Goal: Task Accomplishment & Management: Complete application form

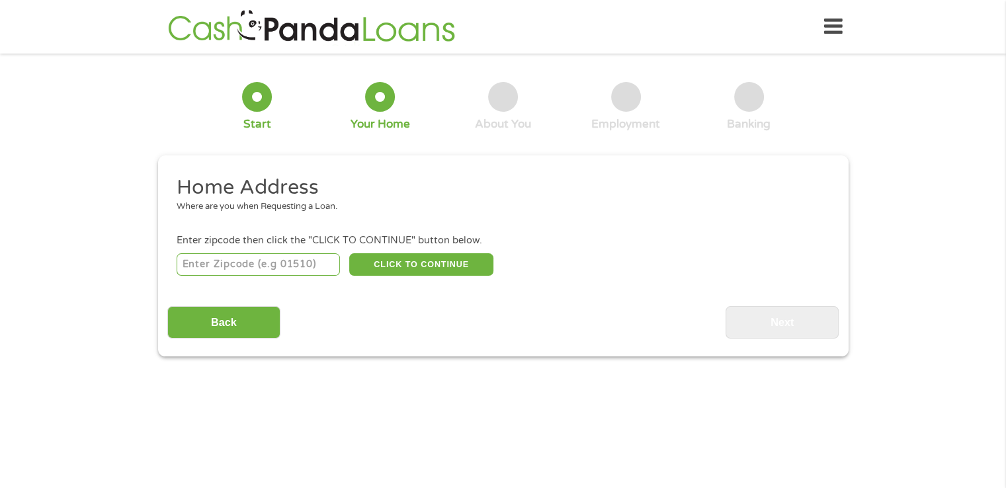
click at [318, 274] on input "number" at bounding box center [258, 264] width 163 height 22
type input "33183"
click at [456, 252] on div "33183 CLICK TO CONTINUE Please recheck your Zipcode, it seems to be Incorrect" at bounding box center [503, 264] width 652 height 27
click at [452, 271] on button "CLICK TO CONTINUE" at bounding box center [421, 264] width 144 height 22
type input "33183"
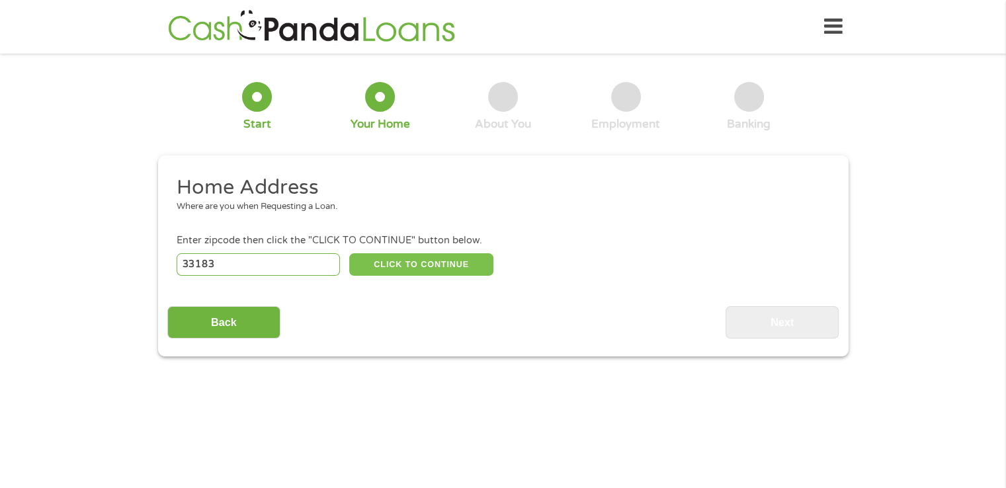
type input "[GEOGRAPHIC_DATA]"
select select "[US_STATE]"
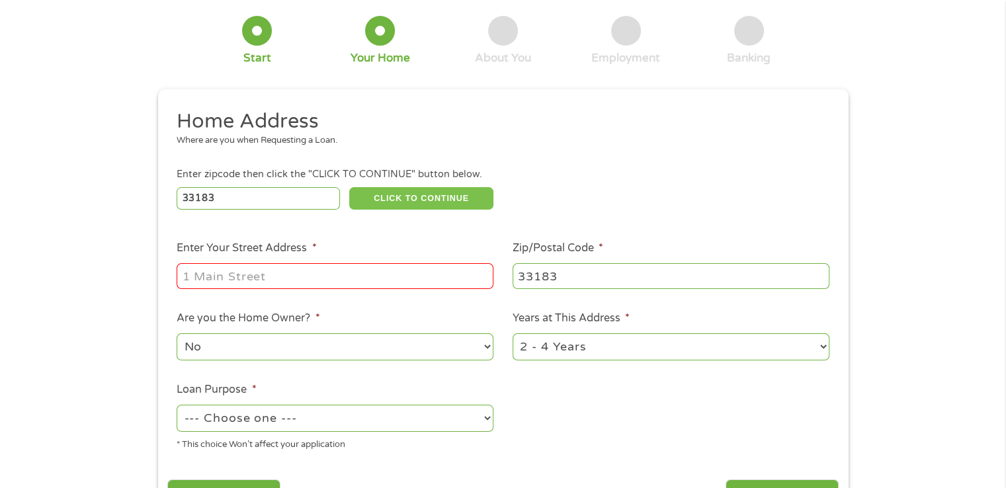
scroll to position [132, 0]
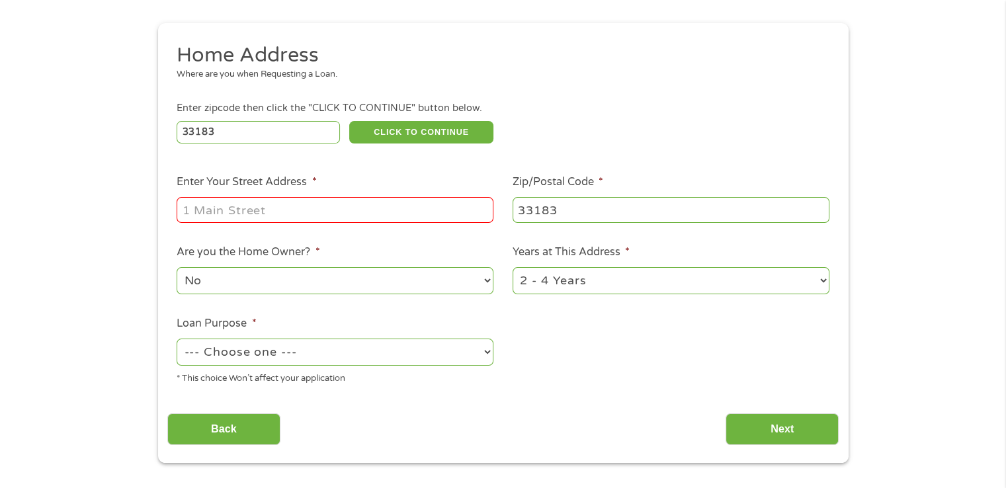
click at [318, 207] on input "Enter Your Street Address *" at bounding box center [335, 209] width 317 height 25
type input "6350 sw 139 ae"
click at [601, 290] on select "1 Year or less 1 - 2 Years 2 - 4 Years Over 4 Years" at bounding box center [671, 280] width 317 height 27
select select "60months"
click at [513, 269] on select "1 Year or less 1 - 2 Years 2 - 4 Years Over 4 Years" at bounding box center [671, 280] width 317 height 27
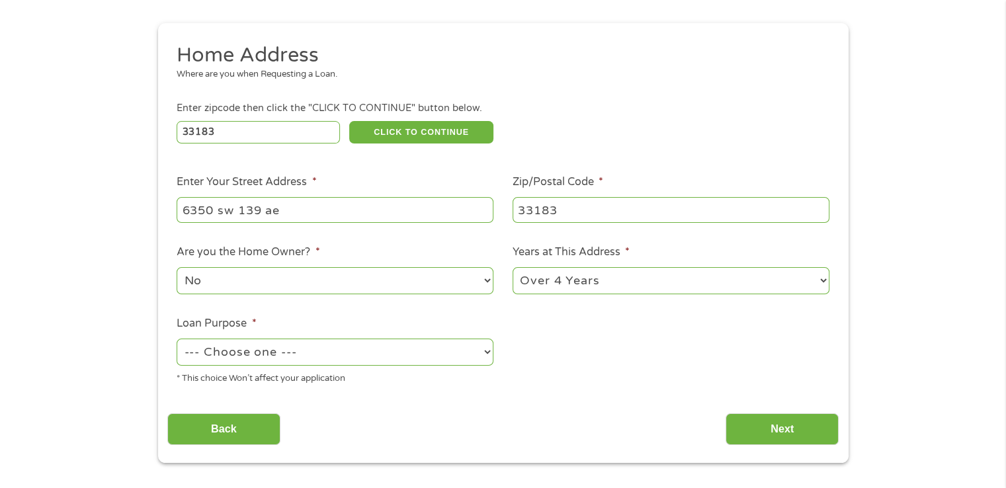
click at [294, 368] on div "--- Choose one --- Pay Bills Debt Consolidation Home Improvement Major Purchase…" at bounding box center [335, 353] width 317 height 32
click at [295, 358] on select "--- Choose one --- Pay Bills Debt Consolidation Home Improvement Major Purchase…" at bounding box center [335, 352] width 317 height 27
select select "medicalexpenses"
click at [177, 340] on select "--- Choose one --- Pay Bills Debt Consolidation Home Improvement Major Purchase…" at bounding box center [335, 352] width 317 height 27
click at [753, 424] on input "Next" at bounding box center [782, 429] width 113 height 32
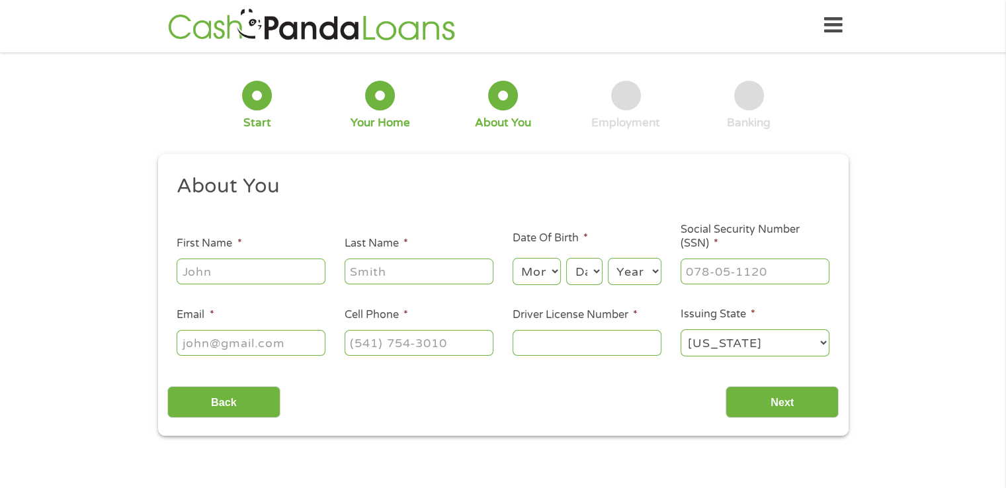
scroll to position [0, 0]
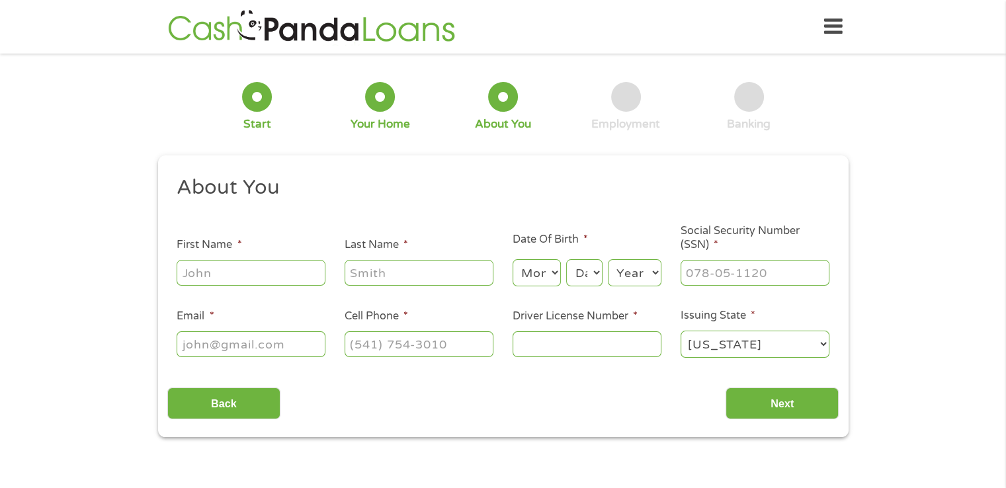
click at [246, 276] on input "First Name *" at bounding box center [251, 272] width 149 height 25
type input "[PERSON_NAME]"
click at [400, 257] on li "Last Name *" at bounding box center [419, 262] width 168 height 51
click at [402, 275] on input "Last Name *" at bounding box center [419, 272] width 149 height 25
type input "[PERSON_NAME]"
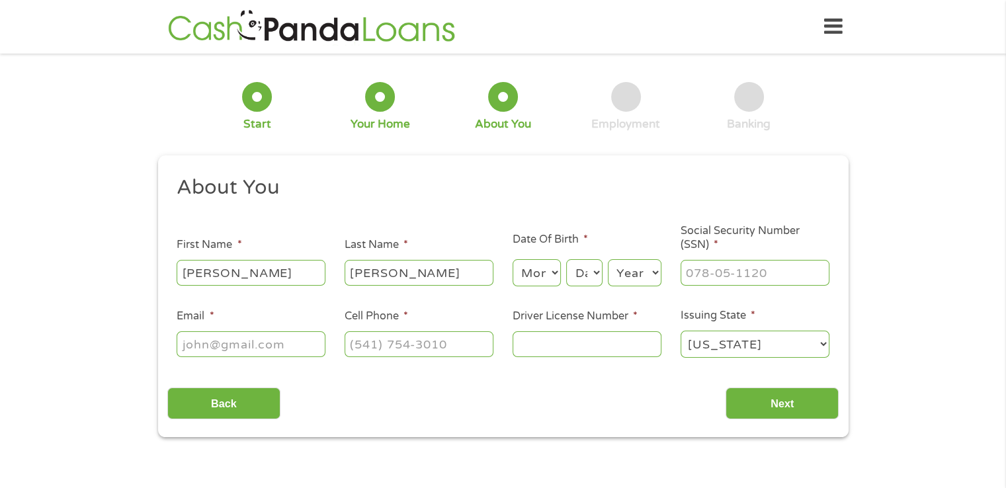
click at [553, 278] on select "Month 1 2 3 4 5 6 7 8 9 10 11 12" at bounding box center [537, 272] width 48 height 27
select select "10"
click at [513, 260] on select "Month 1 2 3 4 5 6 7 8 9 10 11 12" at bounding box center [537, 272] width 48 height 27
click at [590, 270] on select "Day 1 2 3 4 5 6 7 8 9 10 11 12 13 14 15 16 17 18 19 20 21 22 23 24 25 26 27 28 …" at bounding box center [584, 272] width 36 height 27
click at [566, 260] on select "Day 1 2 3 4 5 6 7 8 9 10 11 12 13 14 15 16 17 18 19 20 21 22 23 24 25 26 27 28 …" at bounding box center [584, 272] width 36 height 27
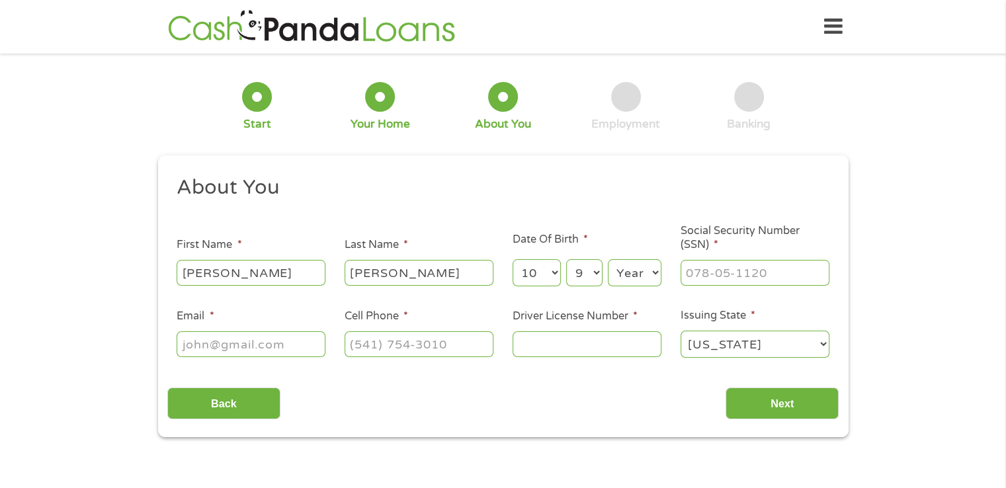
drag, startPoint x: 577, startPoint y: 277, endPoint x: 576, endPoint y: 264, distance: 13.2
click at [577, 277] on select "Day 1 2 3 4 5 6 7 8 9 10 11 12 13 14 15 16 17 18 19 20 21 22 23 24 25 26 27 28 …" at bounding box center [584, 272] width 36 height 27
select select "8"
click at [566, 260] on select "Day 1 2 3 4 5 6 7 8 9 10 11 12 13 14 15 16 17 18 19 20 21 22 23 24 25 26 27 28 …" at bounding box center [584, 272] width 36 height 27
click at [627, 278] on select "Year [DATE] 2006 2005 2004 2003 2002 2001 2000 1999 1998 1997 1996 1995 1994 19…" at bounding box center [635, 272] width 54 height 27
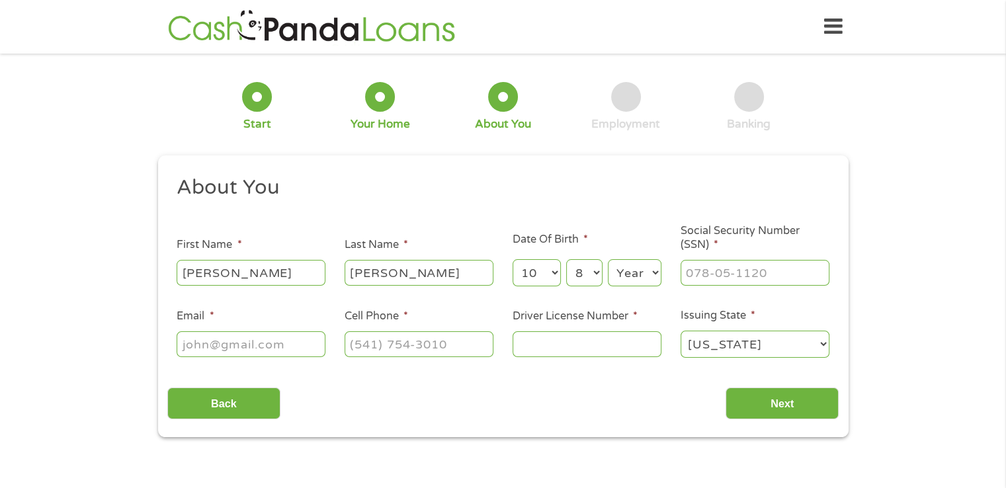
select select "1999"
click at [608, 260] on select "Year [DATE] 2006 2005 2004 2003 2002 2001 2000 1999 1998 1997 1996 1995 1994 19…" at bounding box center [635, 272] width 54 height 27
click at [778, 260] on div at bounding box center [755, 273] width 149 height 30
click at [778, 267] on input "___-__-____" at bounding box center [755, 272] width 149 height 25
type input "818-10-8851"
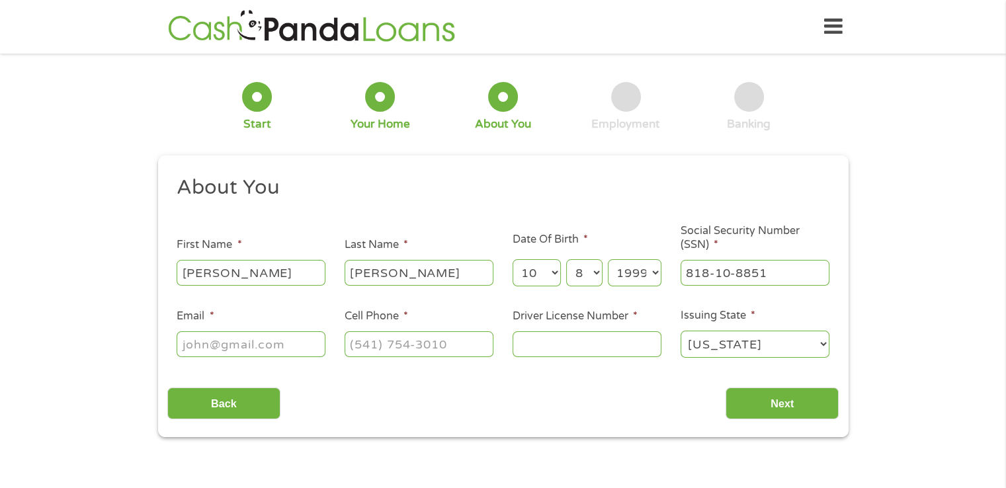
drag, startPoint x: 281, startPoint y: 355, endPoint x: 271, endPoint y: 347, distance: 12.7
click at [280, 355] on input "Email *" at bounding box center [251, 343] width 149 height 25
type input "[EMAIL_ADDRESS][DOMAIN_NAME]"
click at [404, 349] on input "(___) ___-____" at bounding box center [419, 343] width 149 height 25
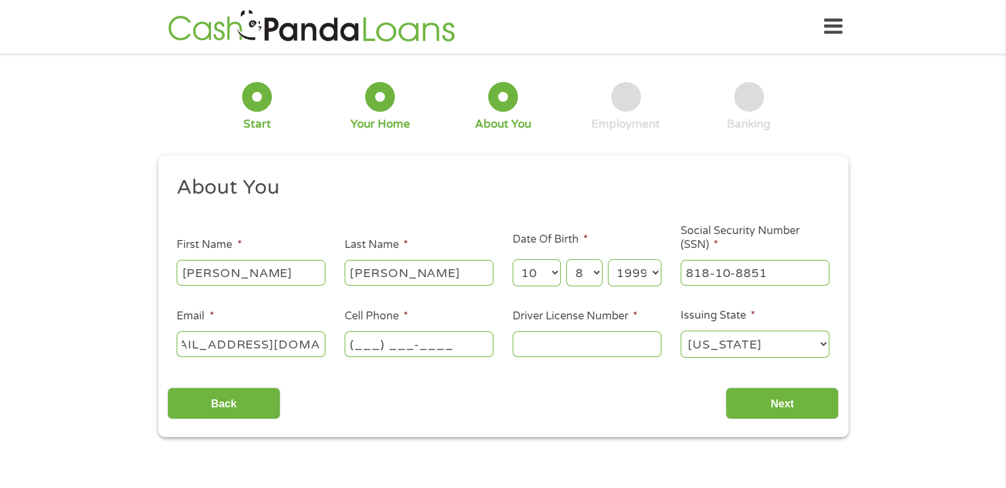
scroll to position [0, 0]
type input "[PHONE_NUMBER]"
click at [558, 345] on input "Driver License Number *" at bounding box center [587, 343] width 149 height 25
click at [777, 335] on select "[US_STATE] [US_STATE] [US_STATE] [US_STATE] [US_STATE] [US_STATE] [US_STATE] [U…" at bounding box center [755, 344] width 149 height 27
click at [778, 335] on select "[US_STATE] [US_STATE] [US_STATE] [US_STATE] [US_STATE] [US_STATE] [US_STATE] [U…" at bounding box center [755, 344] width 149 height 27
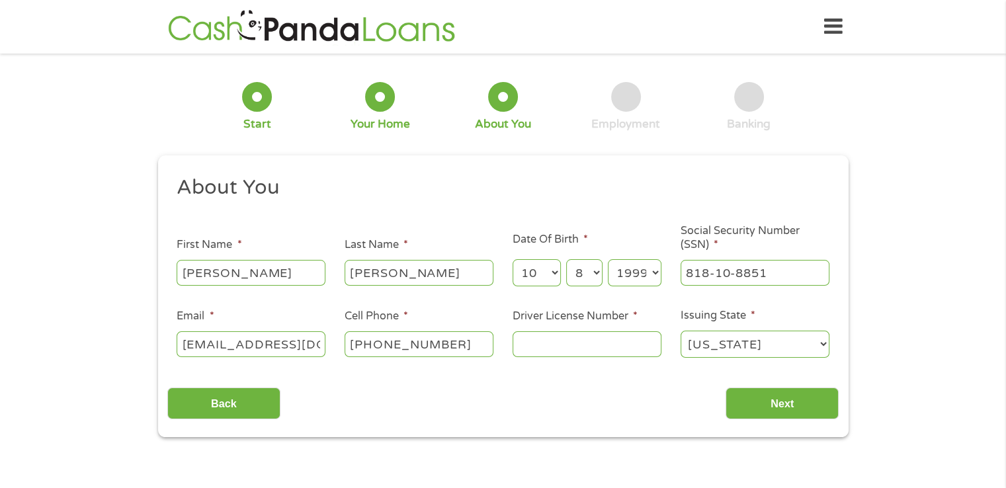
click at [613, 345] on input "Driver License Number *" at bounding box center [587, 343] width 149 height 25
type input "J552432998680"
click at [804, 405] on input "Next" at bounding box center [782, 404] width 113 height 32
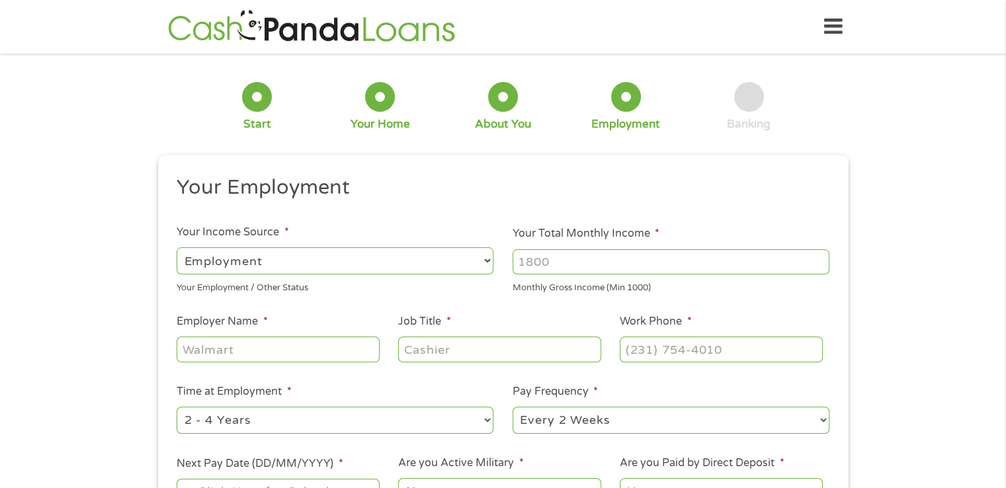
click at [302, 260] on select "--- Choose one --- Employment [DEMOGRAPHIC_DATA] Benefits" at bounding box center [335, 260] width 317 height 27
click at [614, 317] on li "Work Phone *" at bounding box center [722, 339] width 222 height 51
click at [572, 269] on input "Your Total Monthly Income *" at bounding box center [671, 261] width 317 height 25
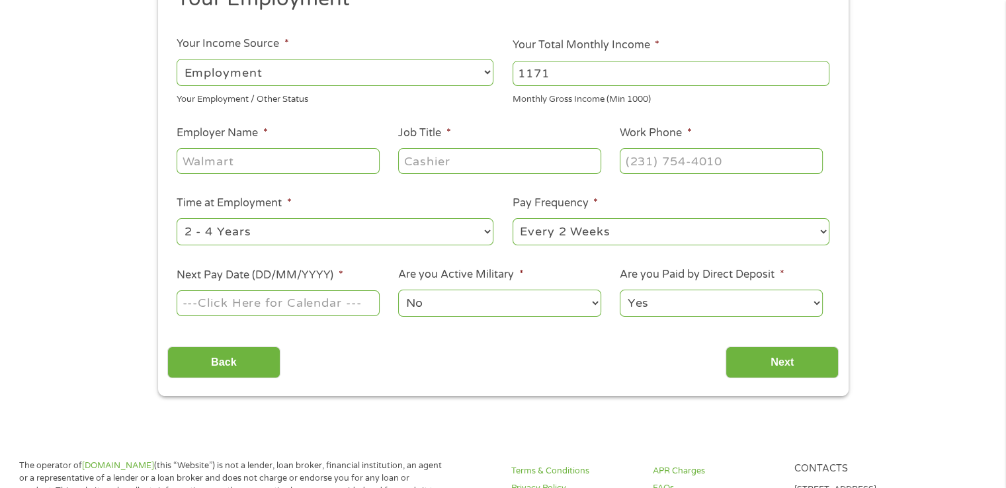
scroll to position [198, 0]
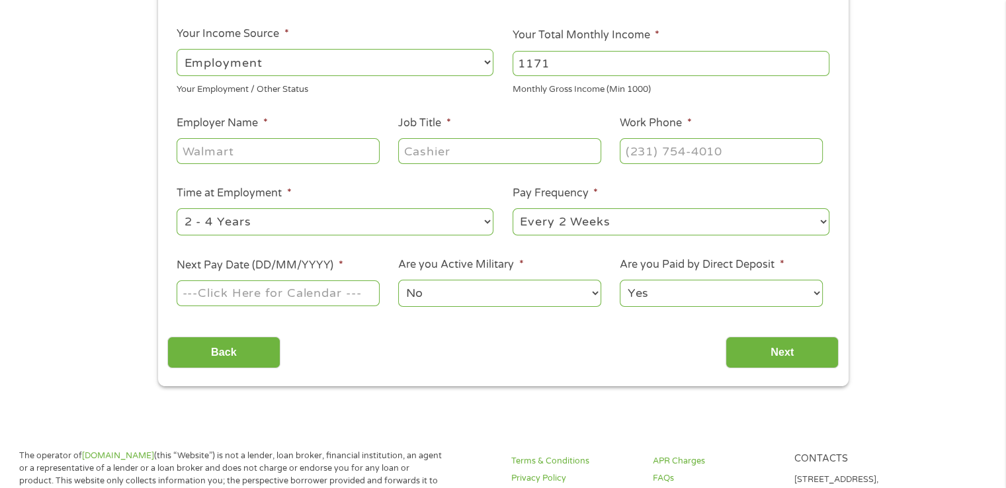
type input "1171"
click at [257, 146] on input "Employer Name *" at bounding box center [278, 150] width 202 height 25
type input "D D MEDIAL GROUP"
click at [449, 137] on div at bounding box center [499, 151] width 202 height 30
click at [456, 144] on input "Job Title *" at bounding box center [499, 150] width 202 height 25
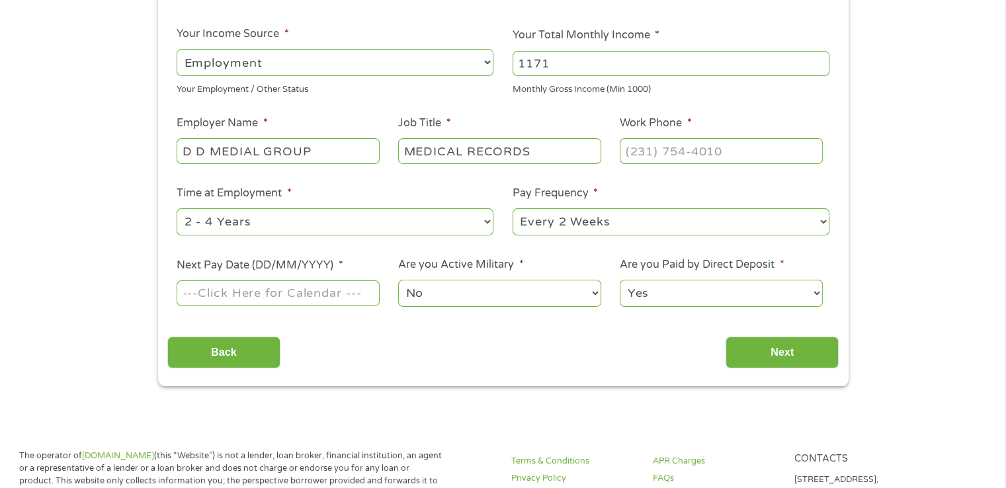
type input "MEDICAL RECORDS"
click at [714, 155] on input "(___) ___-____" at bounding box center [721, 150] width 202 height 25
type input "[PHONE_NUMBER]"
click at [390, 222] on select "--- Choose one --- 1 Year or less 1 - 2 Years 2 - 4 Years Over 4 Years" at bounding box center [335, 221] width 317 height 27
select select "60months"
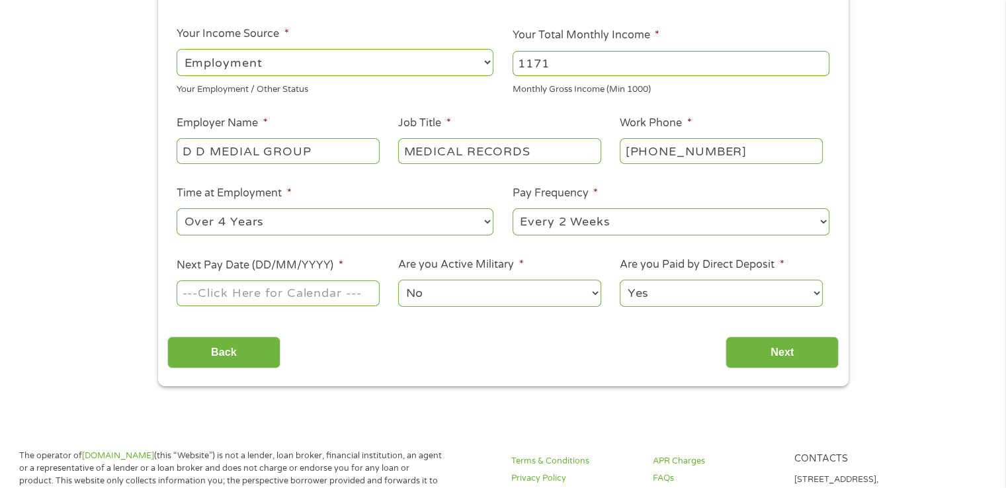
click at [177, 209] on select "--- Choose one --- 1 Year or less 1 - 2 Years 2 - 4 Years Over 4 Years" at bounding box center [335, 221] width 317 height 27
click at [318, 286] on input "Next Pay Date (DD/MM/YYYY) *" at bounding box center [278, 292] width 202 height 25
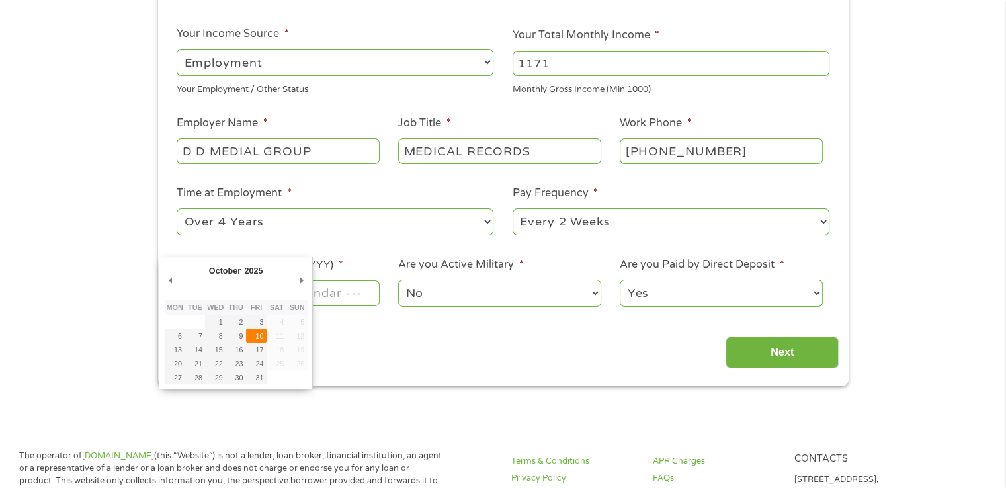
type input "[DATE]"
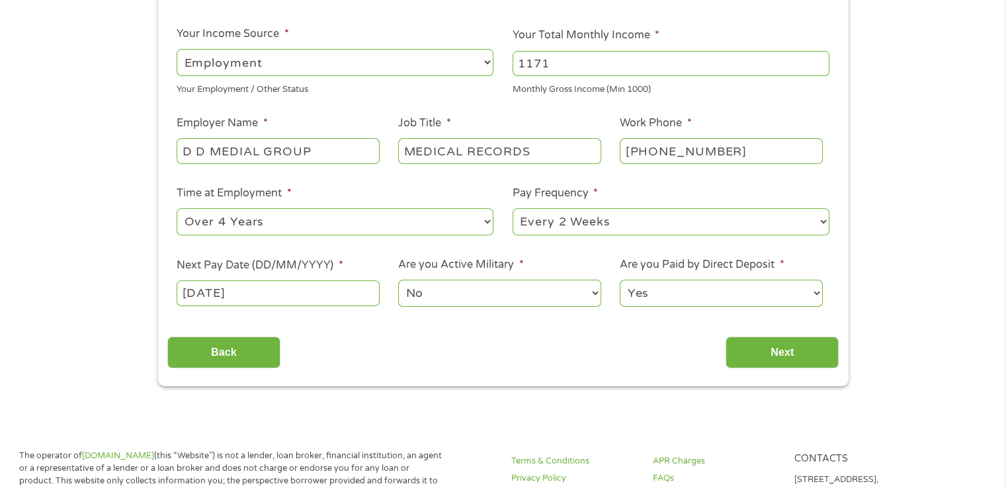
click at [449, 290] on select "No Yes" at bounding box center [499, 293] width 202 height 27
click at [468, 299] on select "No Yes" at bounding box center [499, 293] width 202 height 27
click at [762, 354] on input "Next" at bounding box center [782, 353] width 113 height 32
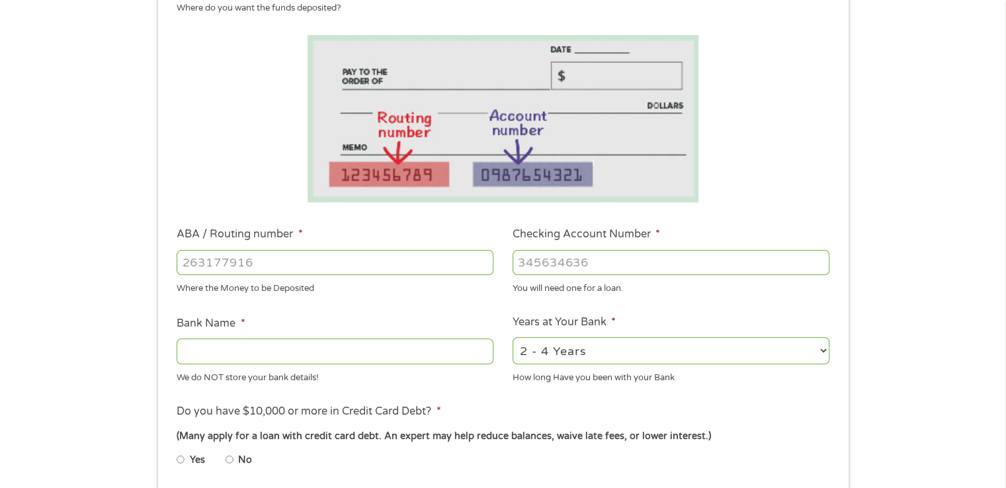
click at [315, 253] on input "ABA / Routing number *" at bounding box center [335, 262] width 317 height 25
type input "063107513"
type input "[PERSON_NAME] FARGO BANK"
type input "063107513"
click at [669, 260] on input "Checking Account Number *" at bounding box center [671, 262] width 317 height 25
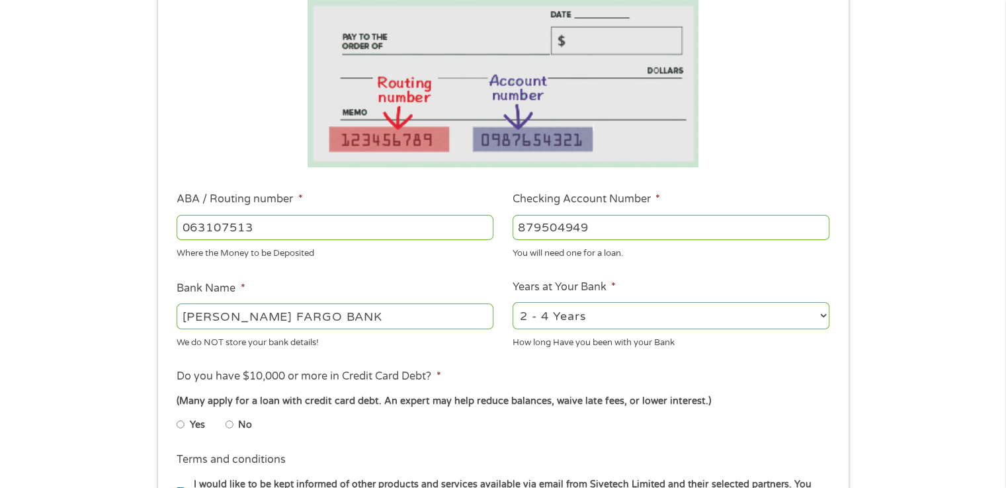
scroll to position [331, 0]
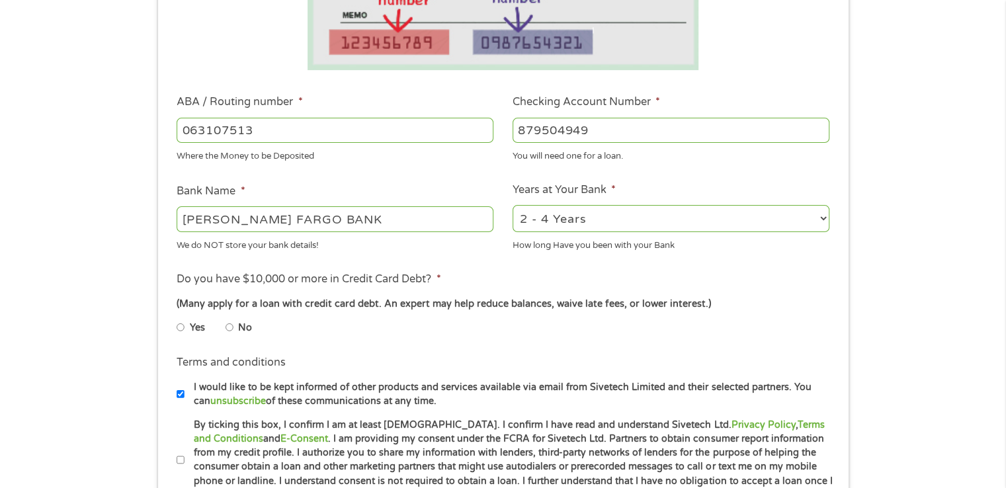
type input "879504949"
click at [578, 224] on select "2 - 4 Years 6 - 12 Months 1 - 2 Years Over 4 Years" at bounding box center [671, 218] width 317 height 27
select select "60months"
click at [513, 206] on select "2 - 4 Years 6 - 12 Months 1 - 2 Years Over 4 Years" at bounding box center [671, 218] width 317 height 27
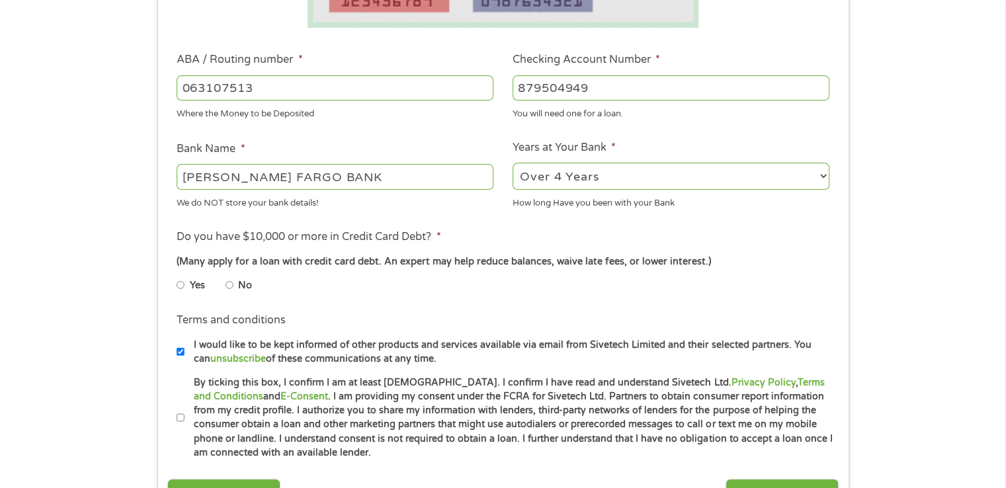
scroll to position [397, 0]
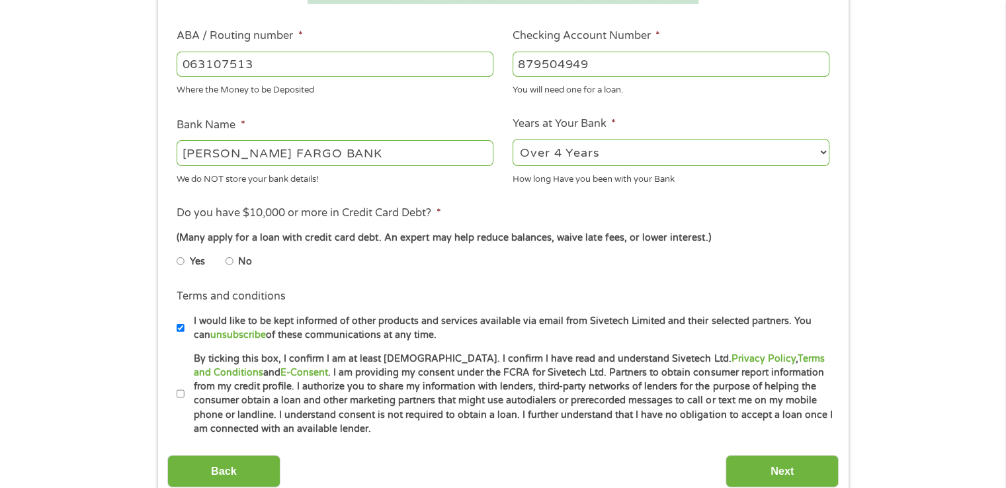
click at [249, 266] on label "No" at bounding box center [245, 262] width 14 height 15
click at [234, 266] on input "No" at bounding box center [230, 261] width 8 height 21
radio input "true"
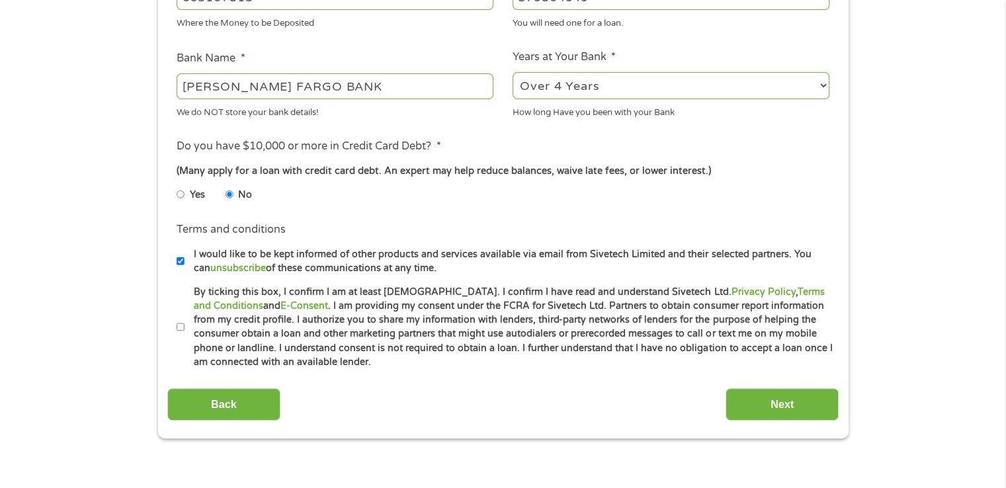
scroll to position [595, 0]
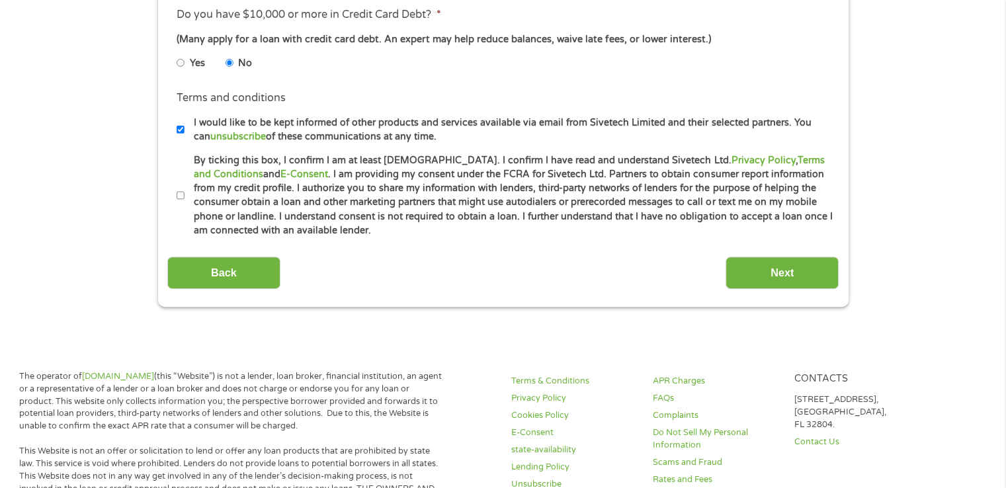
click at [241, 196] on label "By ticking this box, I confirm I am at least [DEMOGRAPHIC_DATA]. I confirm I ha…" at bounding box center [509, 195] width 649 height 85
click at [185, 196] on input "By ticking this box, I confirm I am at least [DEMOGRAPHIC_DATA]. I confirm I ha…" at bounding box center [181, 195] width 8 height 21
checkbox input "true"
click at [792, 269] on input "Next" at bounding box center [782, 273] width 113 height 32
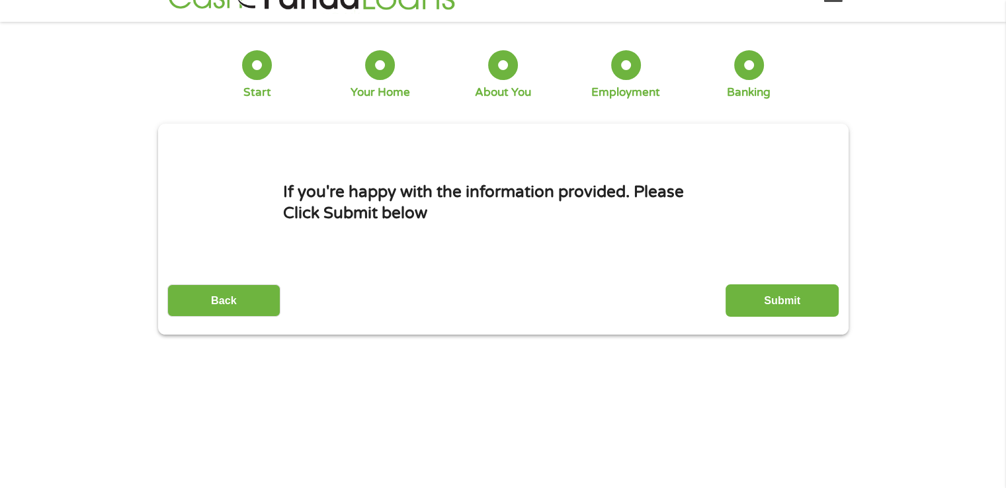
scroll to position [0, 0]
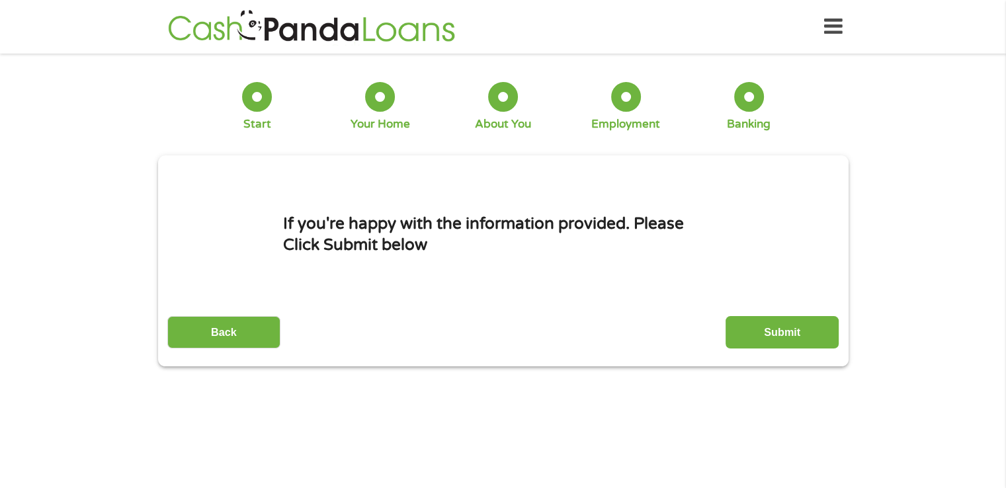
drag, startPoint x: 773, startPoint y: 334, endPoint x: 765, endPoint y: 328, distance: 9.9
click at [773, 330] on input "Submit" at bounding box center [782, 332] width 113 height 32
